Goal: Information Seeking & Learning: Understand process/instructions

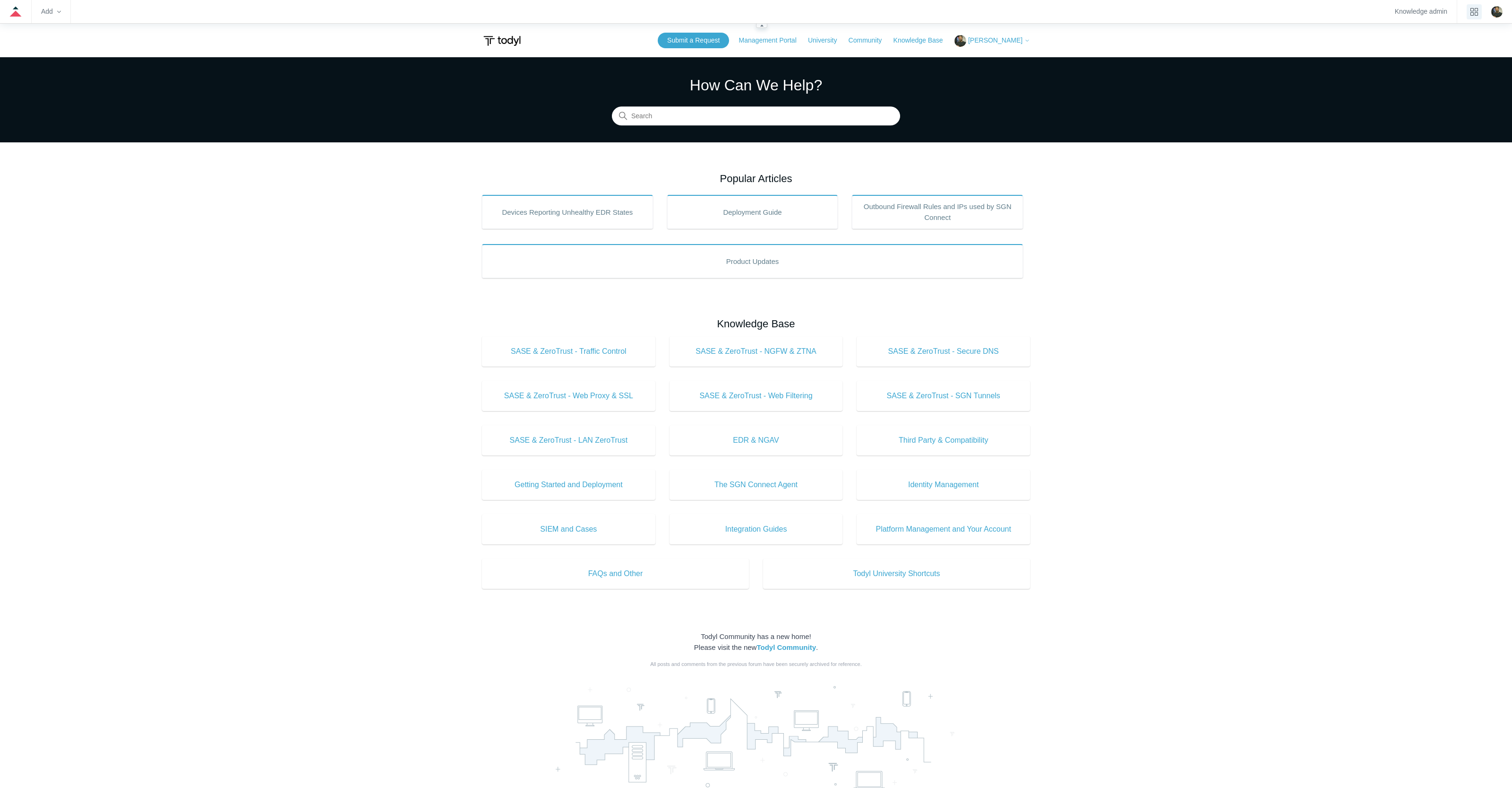
click at [1480, 13] on button "product tray" at bounding box center [1474, 12] width 15 height 15
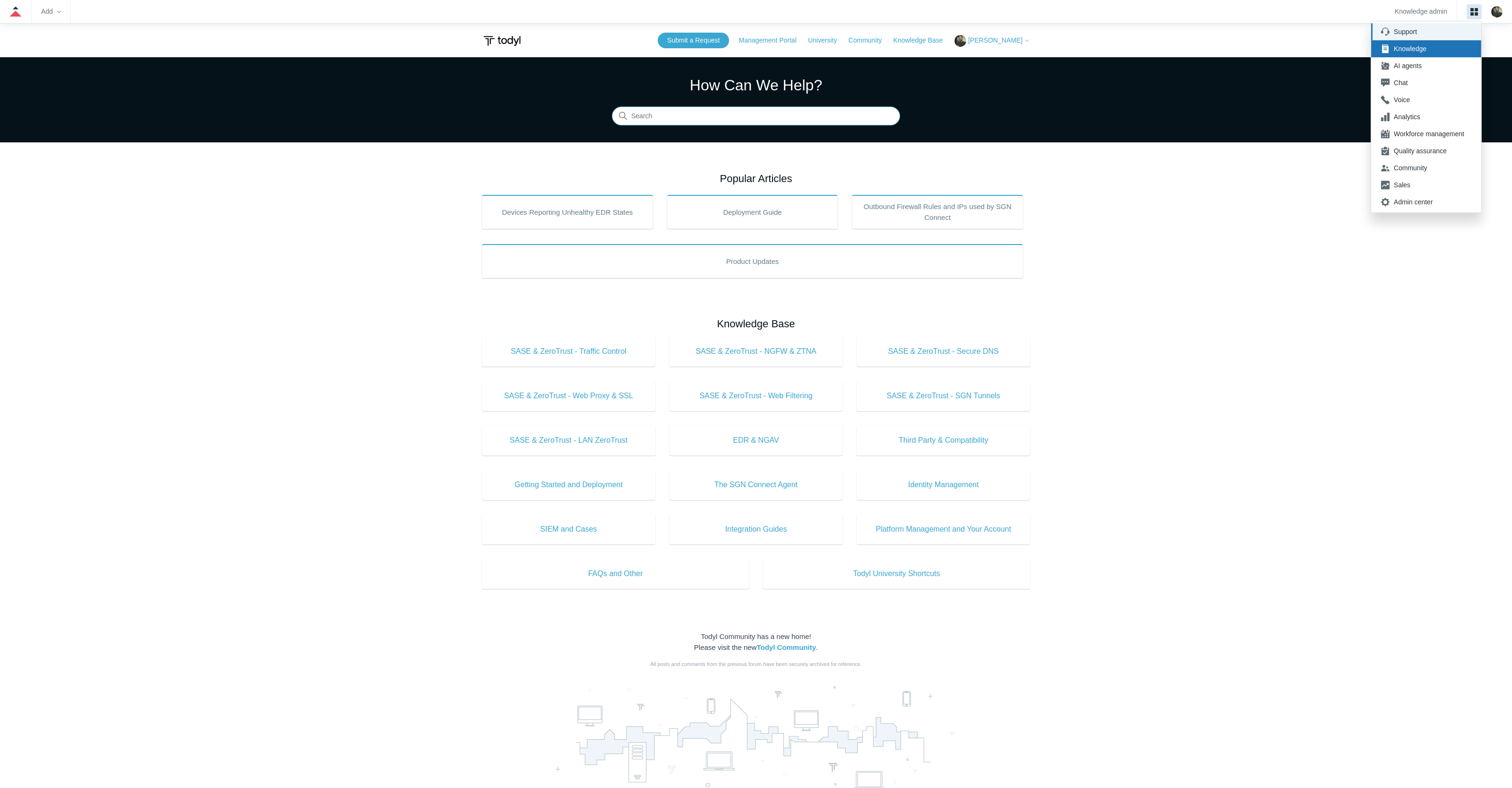
click at [754, 120] on input "Search" at bounding box center [756, 116] width 288 height 19
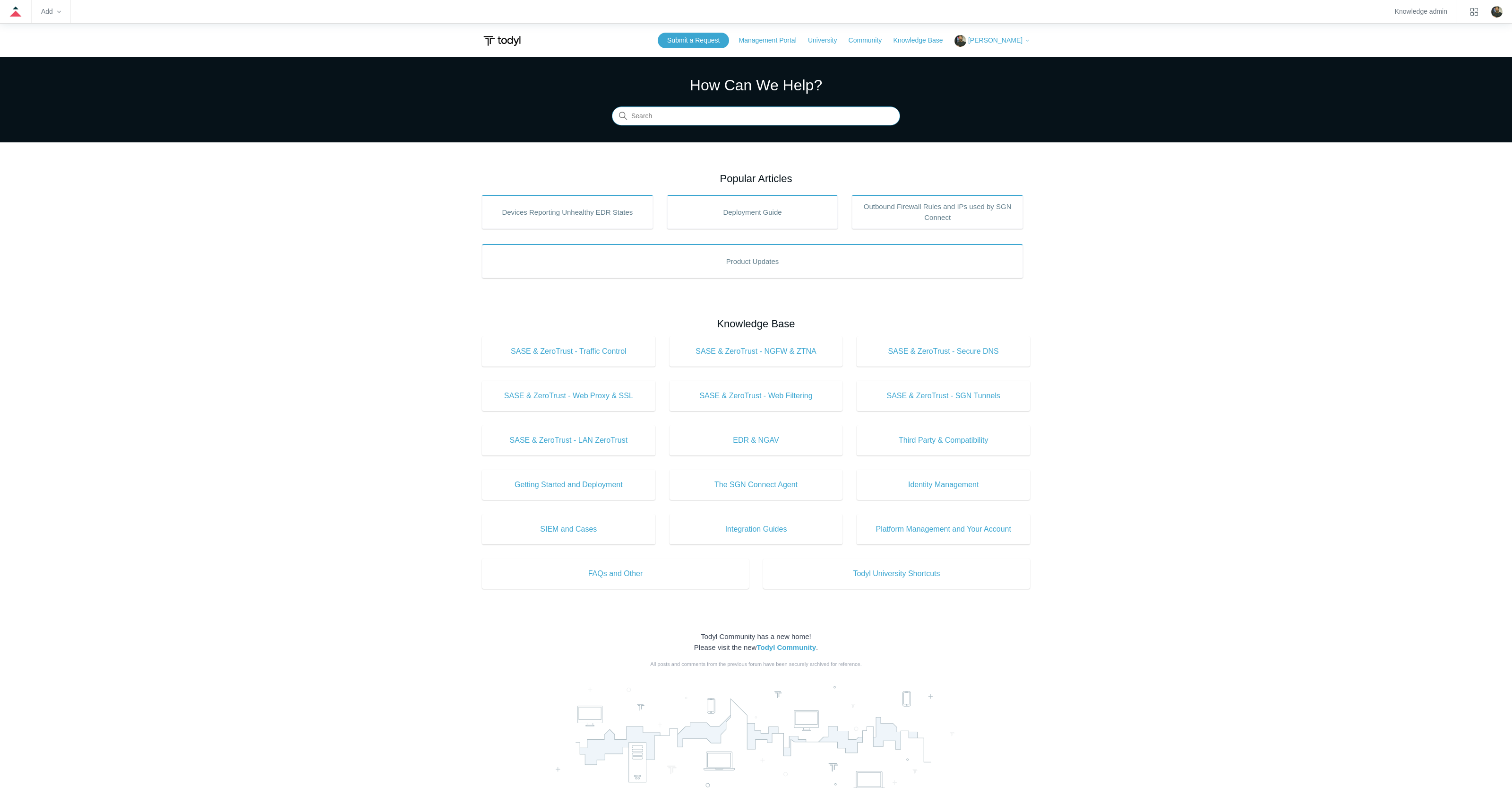
click at [754, 120] on input "Search" at bounding box center [756, 116] width 288 height 19
type input "connectwise"
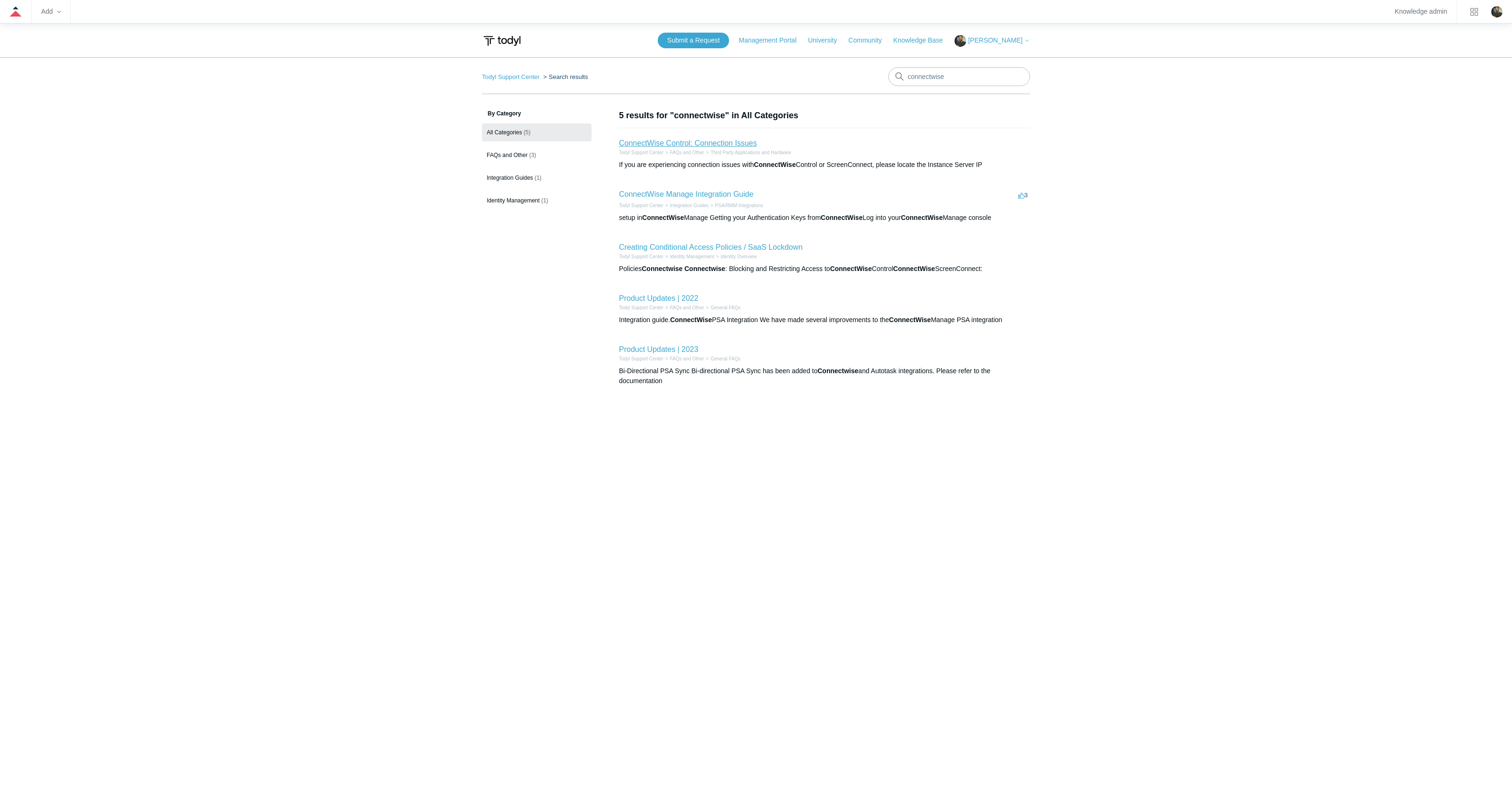
click at [729, 142] on link "ConnectWise Control: Connection Issues" at bounding box center [688, 143] width 138 height 8
click at [702, 196] on link "ConnectWise Manage Integration Guide" at bounding box center [687, 194] width 135 height 8
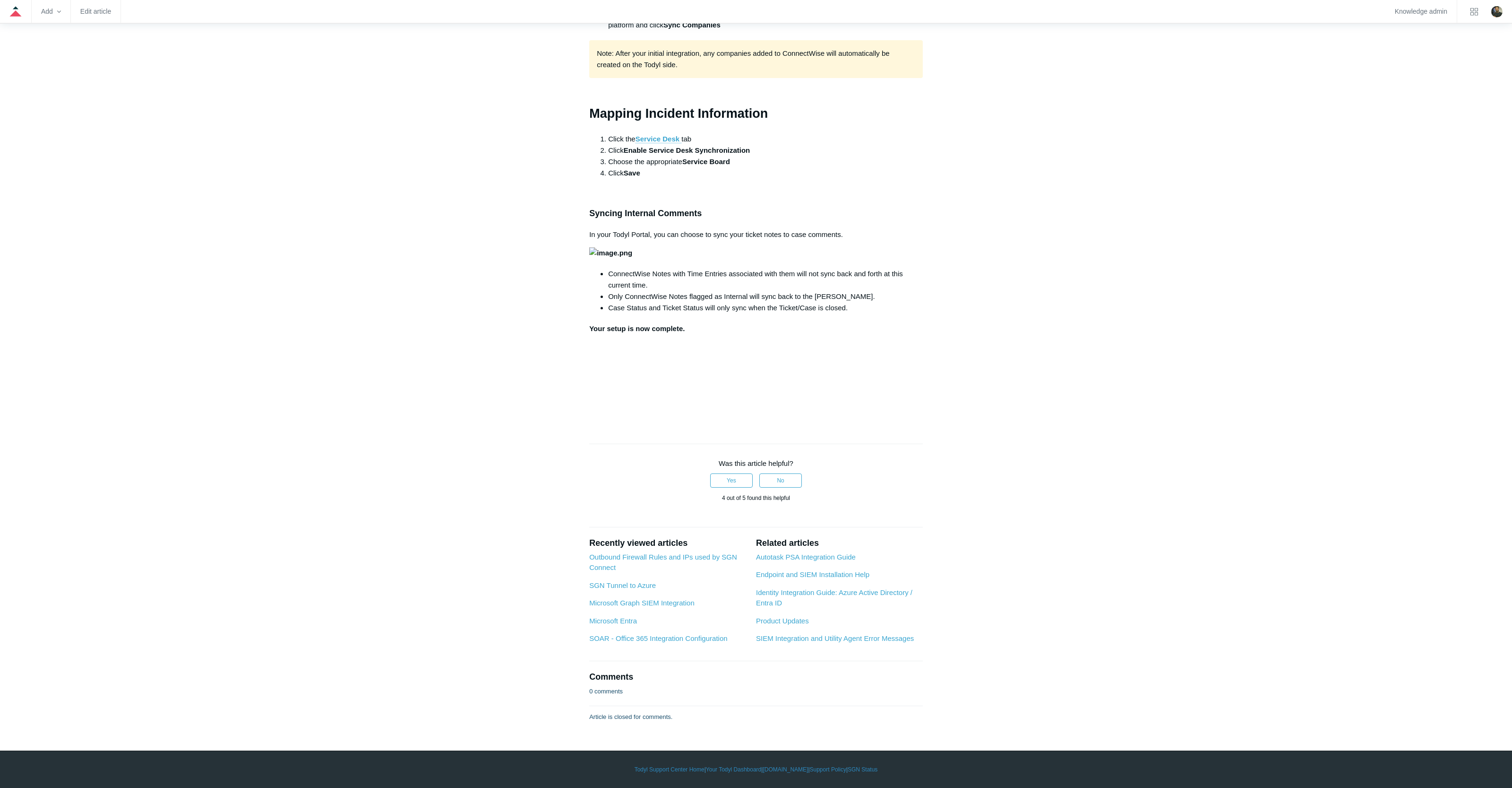
scroll to position [3047, 0]
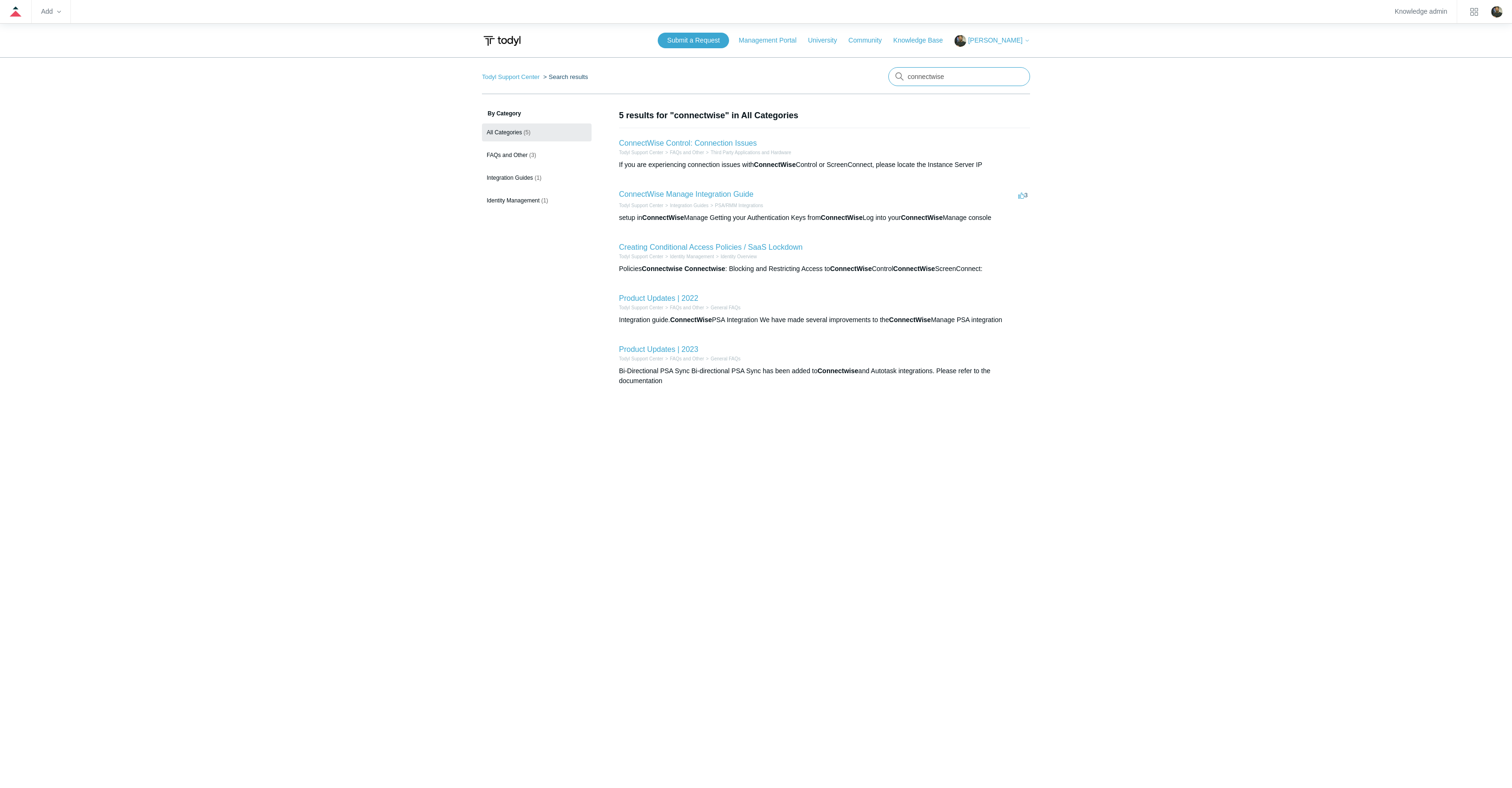
click at [971, 81] on input "connectwise" at bounding box center [960, 76] width 142 height 19
type input "halo"
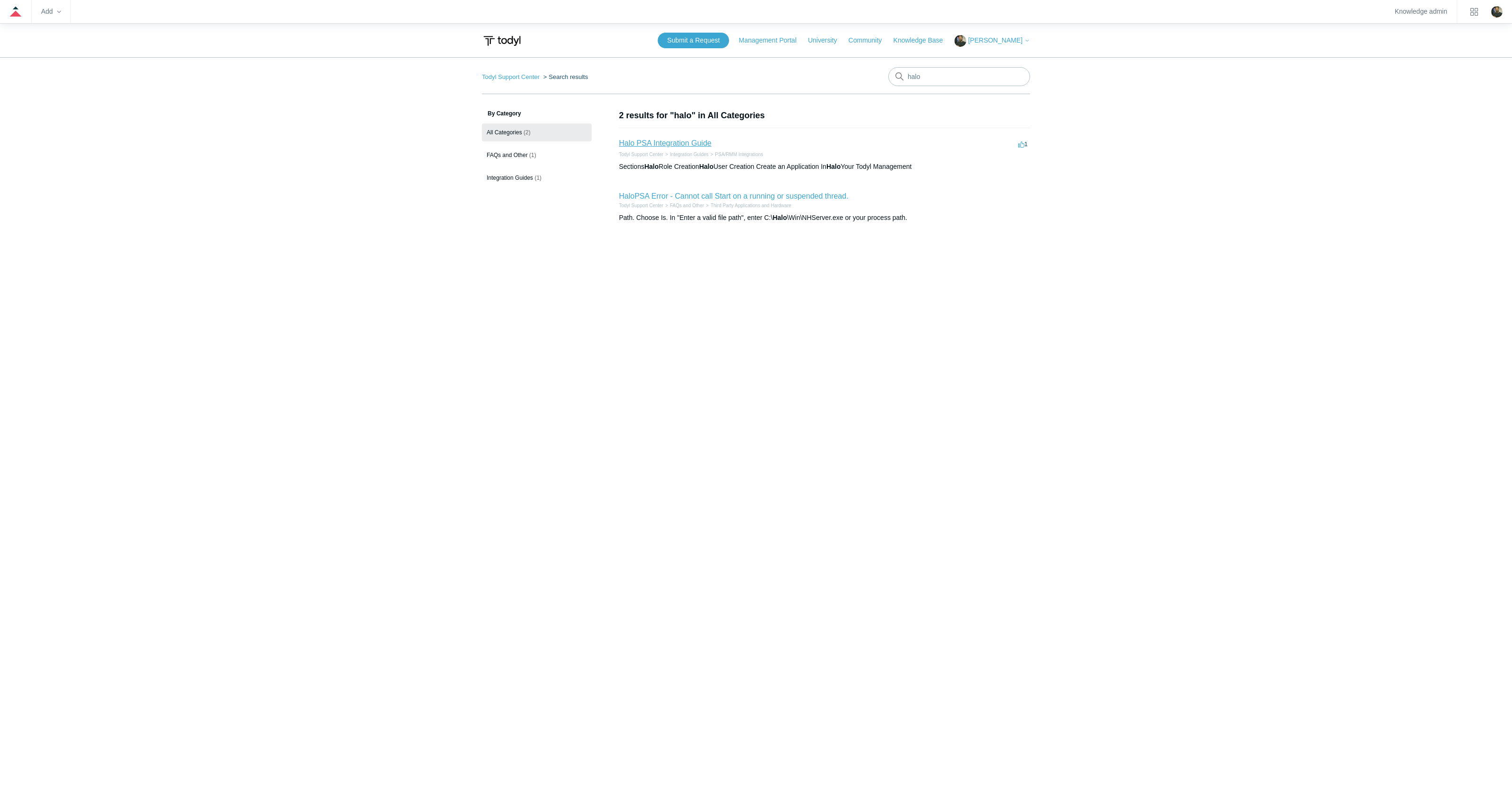
click at [687, 143] on link "Halo PSA Integration Guide" at bounding box center [665, 143] width 93 height 8
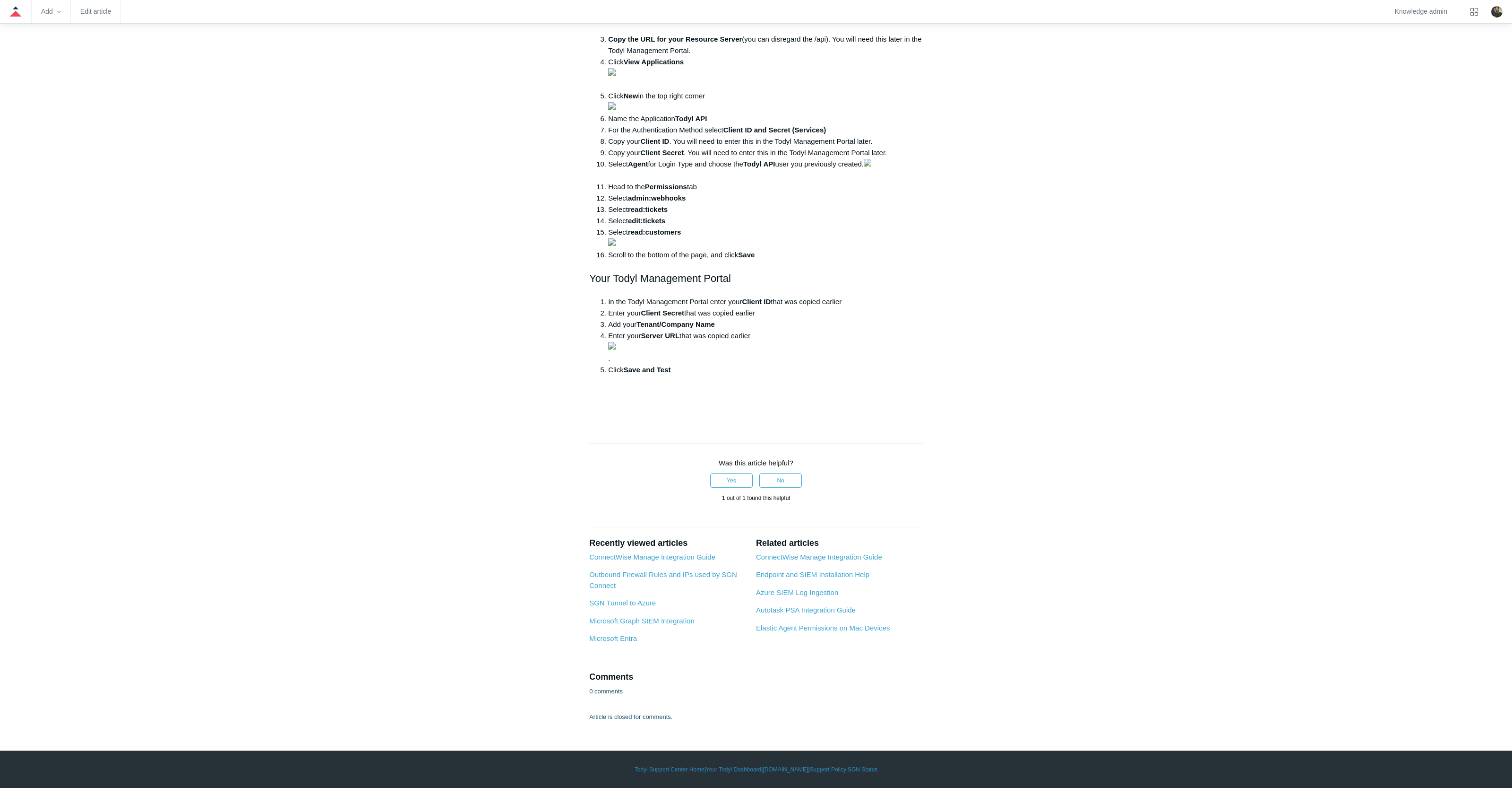
scroll to position [3565, 0]
drag, startPoint x: 237, startPoint y: 82, endPoint x: 263, endPoint y: 9, distance: 77.5
